Goal: Register for event/course

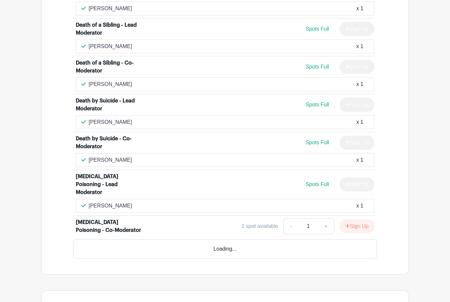
scroll to position [1501, 0]
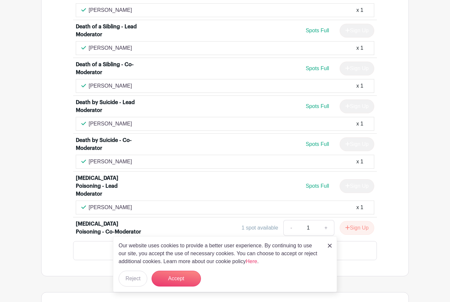
click at [162, 286] on button "Accept" at bounding box center [175, 279] width 49 height 16
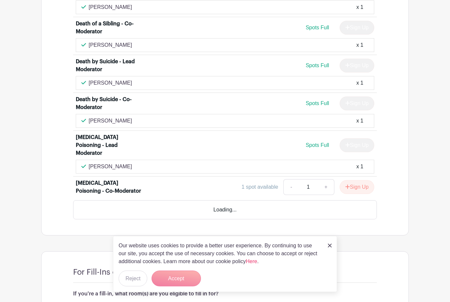
scroll to position [1542, 0]
click at [330, 248] on img at bounding box center [330, 246] width 4 height 4
click at [192, 286] on form "Accept" at bounding box center [175, 279] width 49 height 16
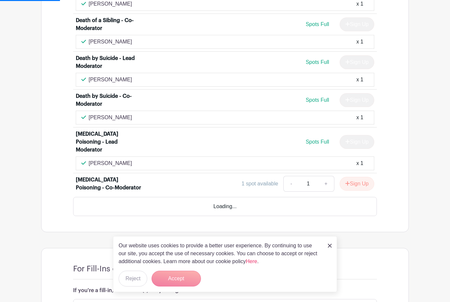
scroll to position [1490, 0]
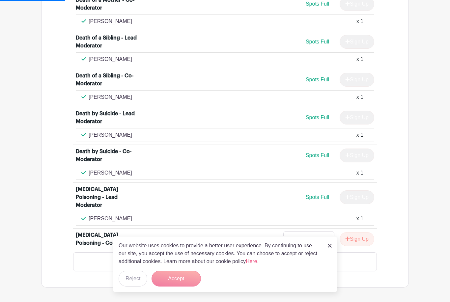
click at [330, 244] on img at bounding box center [330, 246] width 4 height 4
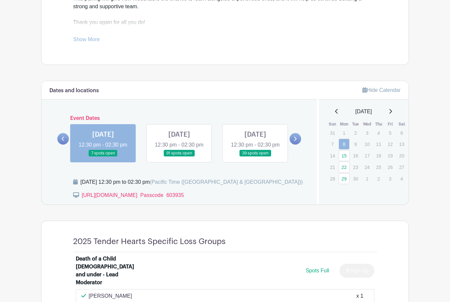
scroll to position [290, 0]
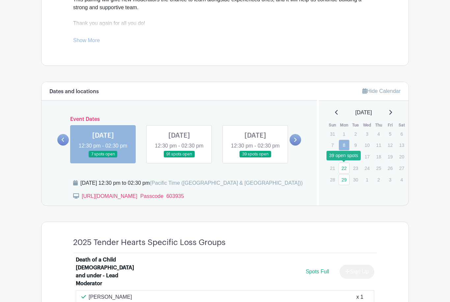
click at [343, 168] on link "22" at bounding box center [343, 168] width 11 height 11
click at [343, 170] on link "22" at bounding box center [343, 168] width 11 height 11
click at [343, 167] on link "22" at bounding box center [343, 168] width 11 height 11
click at [255, 158] on link at bounding box center [255, 158] width 0 height 0
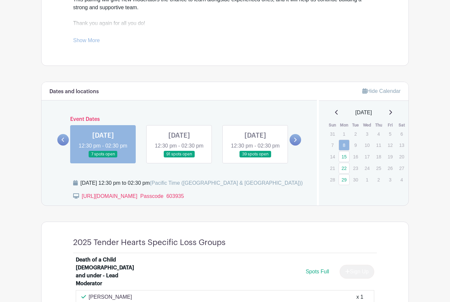
click at [255, 158] on link at bounding box center [255, 158] width 0 height 0
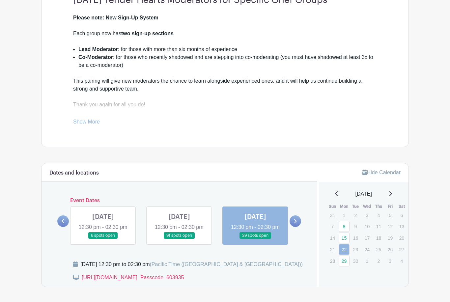
scroll to position [209, 0]
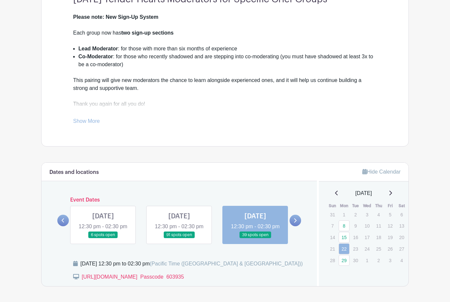
click at [103, 239] on link at bounding box center [103, 239] width 0 height 0
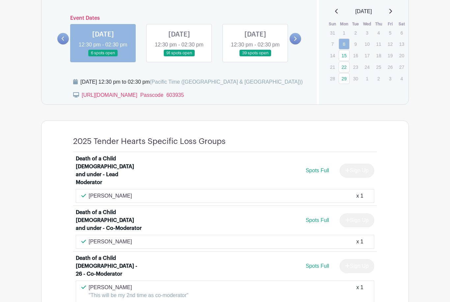
scroll to position [387, 0]
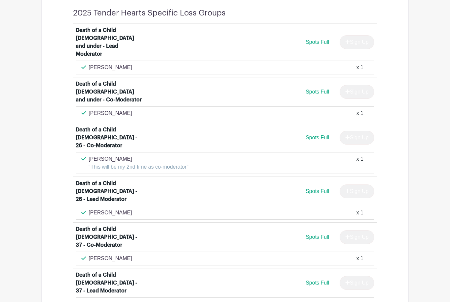
scroll to position [521, 0]
